Goal: Task Accomplishment & Management: Use online tool/utility

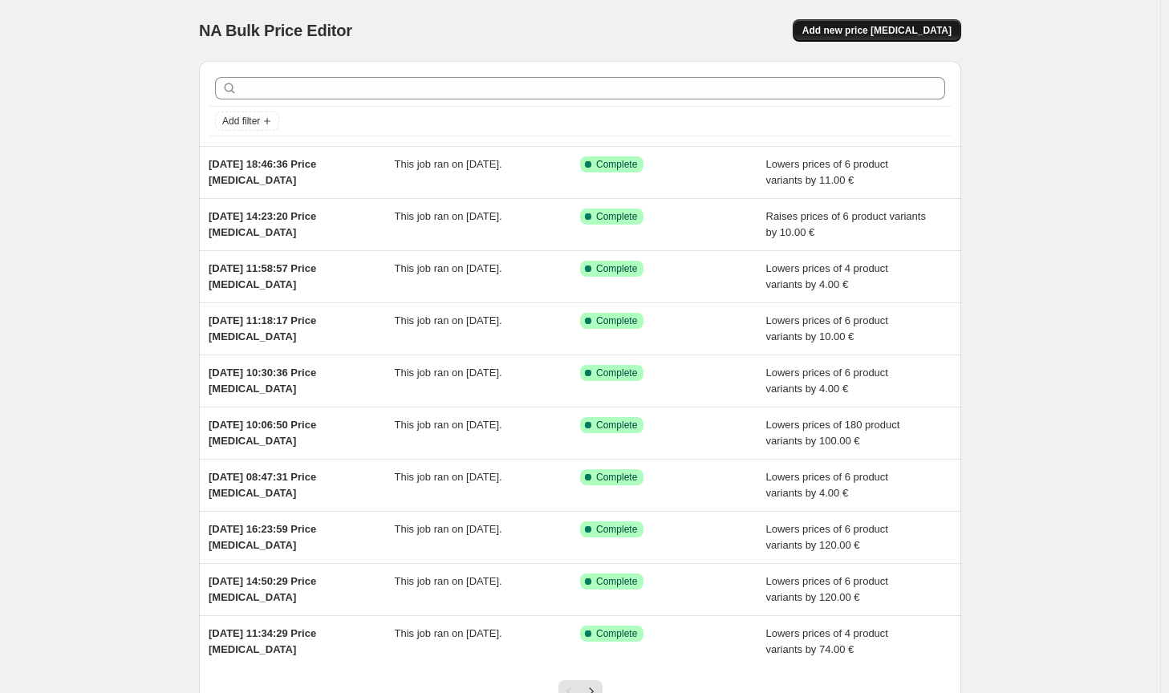
click at [925, 33] on span "Add new price [MEDICAL_DATA]" at bounding box center [876, 30] width 149 height 13
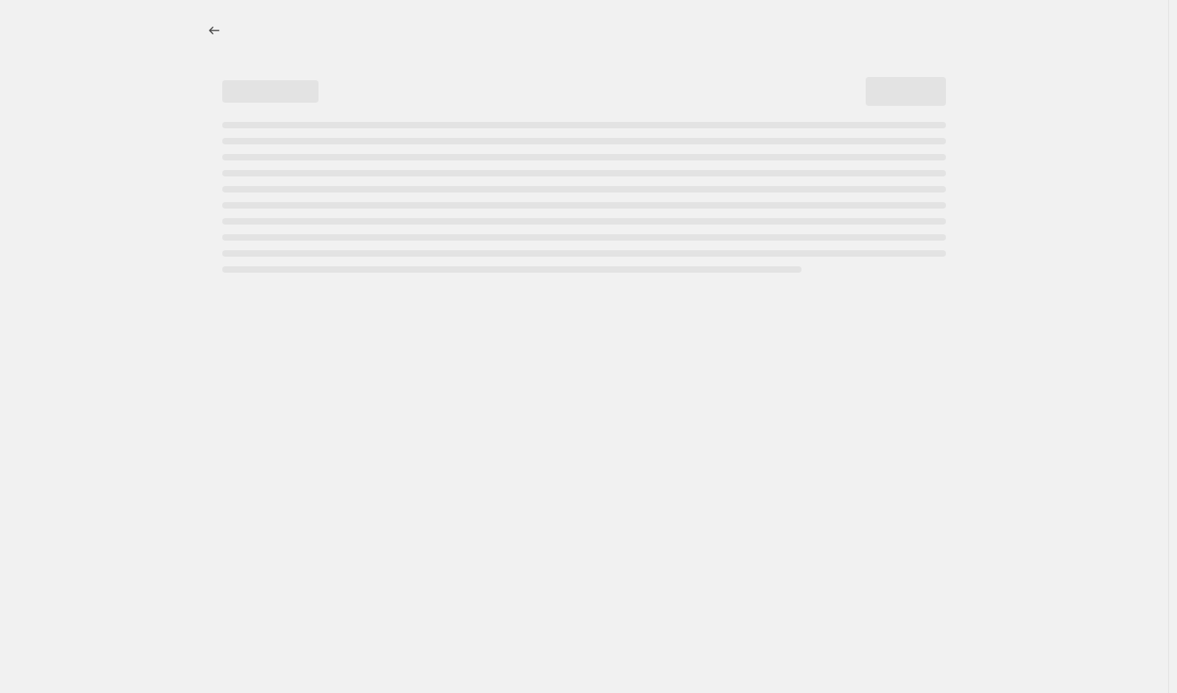
select select "percentage"
